Goal: Navigation & Orientation: Find specific page/section

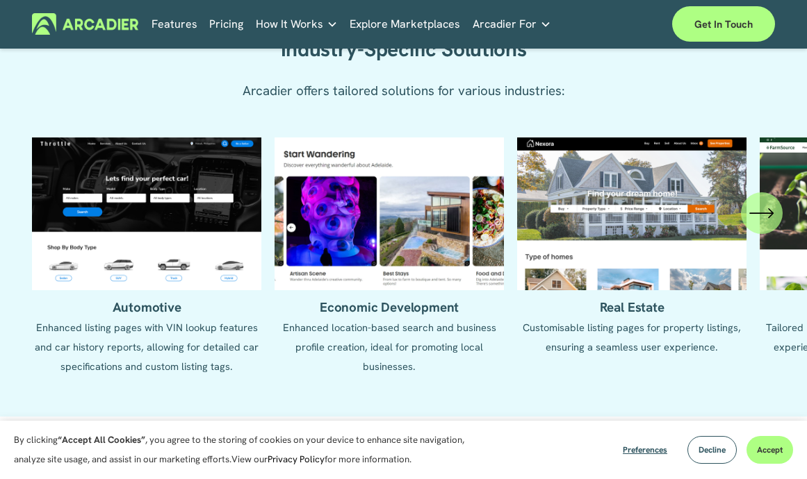
scroll to position [1150, 0]
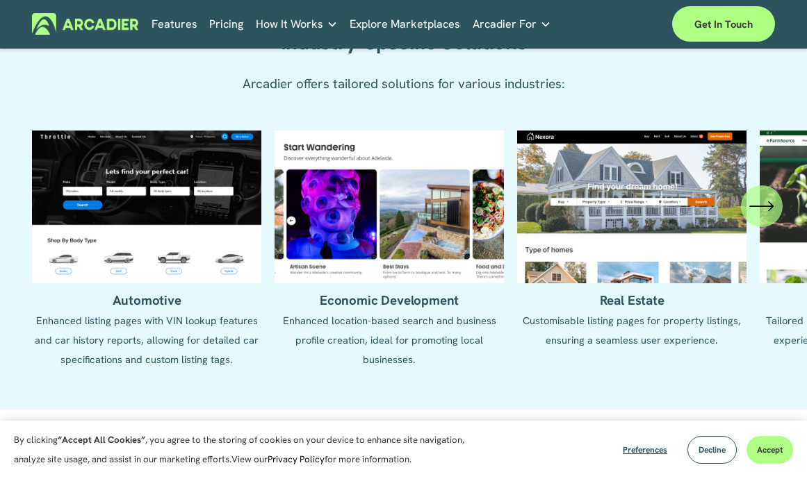
click at [759, 209] on icon "\a \a \a Next\a \a" at bounding box center [761, 206] width 25 height 25
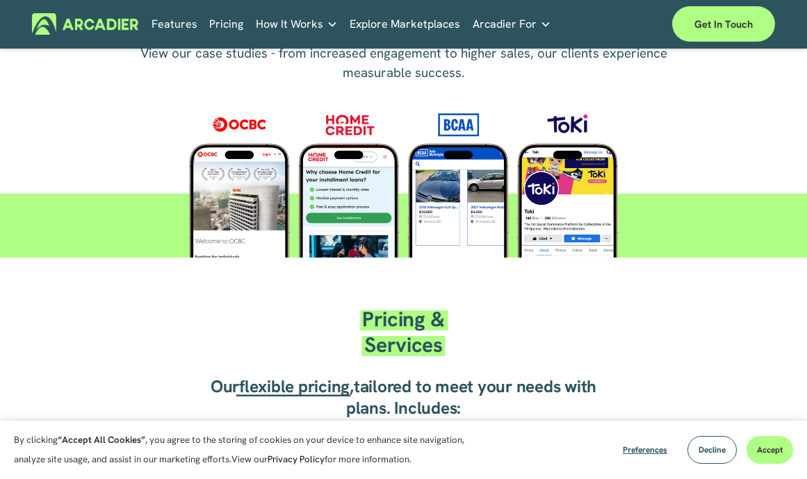
scroll to position [1706, 0]
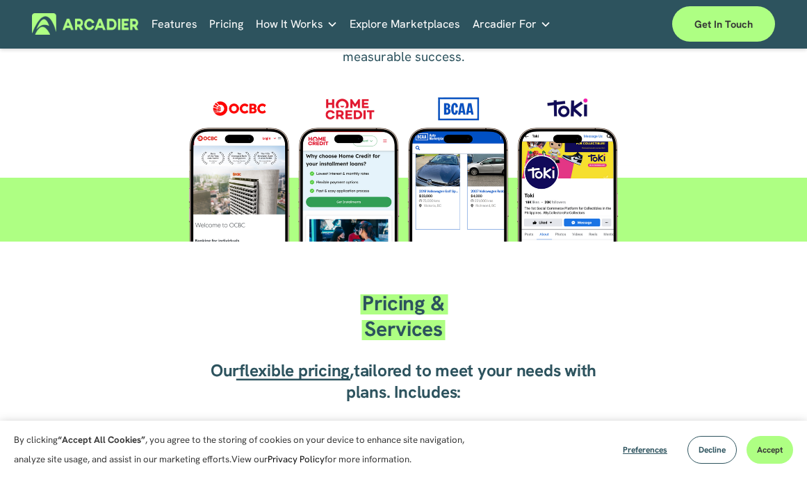
click at [290, 180] on div at bounding box center [403, 163] width 523 height 160
click at [247, 182] on div at bounding box center [403, 163] width 523 height 160
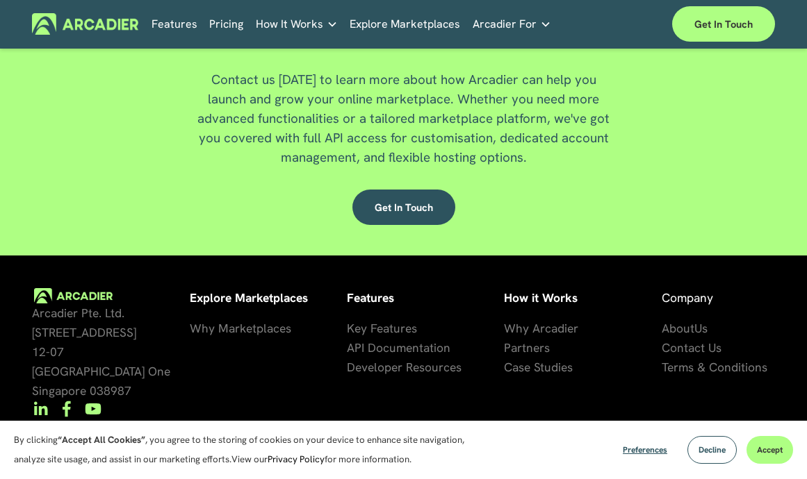
scroll to position [3118, 0]
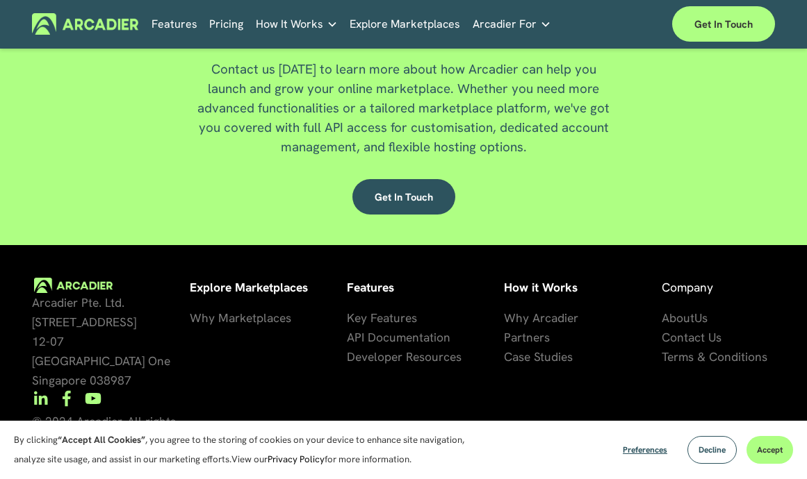
click at [682, 318] on span "About" at bounding box center [677, 318] width 33 height 15
